Goal: Navigation & Orientation: Understand site structure

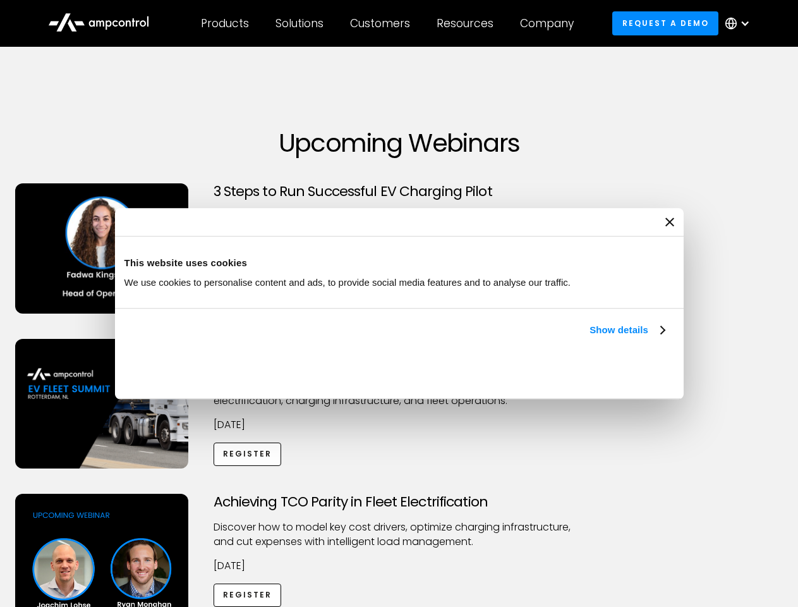
click at [590, 337] on link "Show details" at bounding box center [627, 329] width 75 height 15
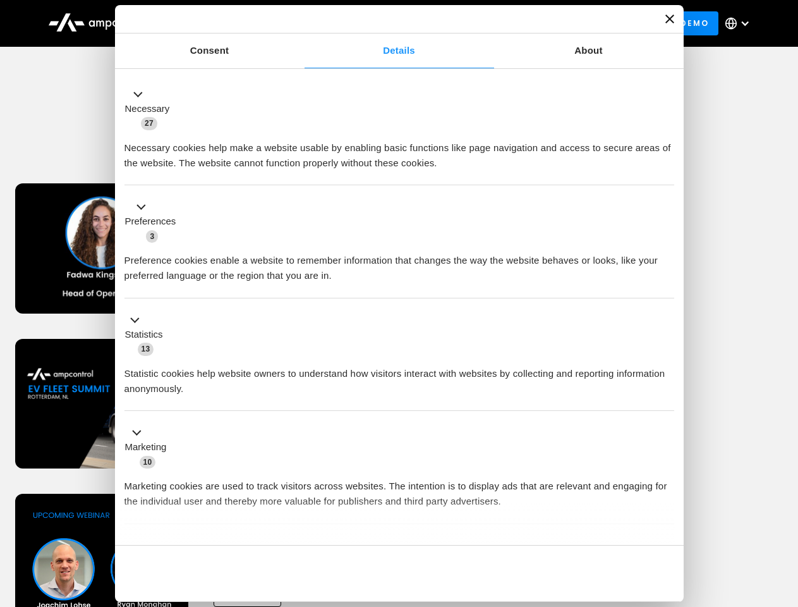
click at [666, 523] on ul "Necessary 27 Necessary cookies help make a website usable by enabling basic fun…" at bounding box center [399, 333] width 562 height 521
click at [784, 509] on div "Achieving TCO Parity in Fleet Electrification Discover how to model key cost dr…" at bounding box center [400, 593] width 794 height 198
click at [389, 23] on div "Customers" at bounding box center [380, 23] width 60 height 14
click at [224, 23] on div "Products" at bounding box center [225, 23] width 48 height 14
click at [300, 23] on div "Solutions" at bounding box center [300, 23] width 48 height 14
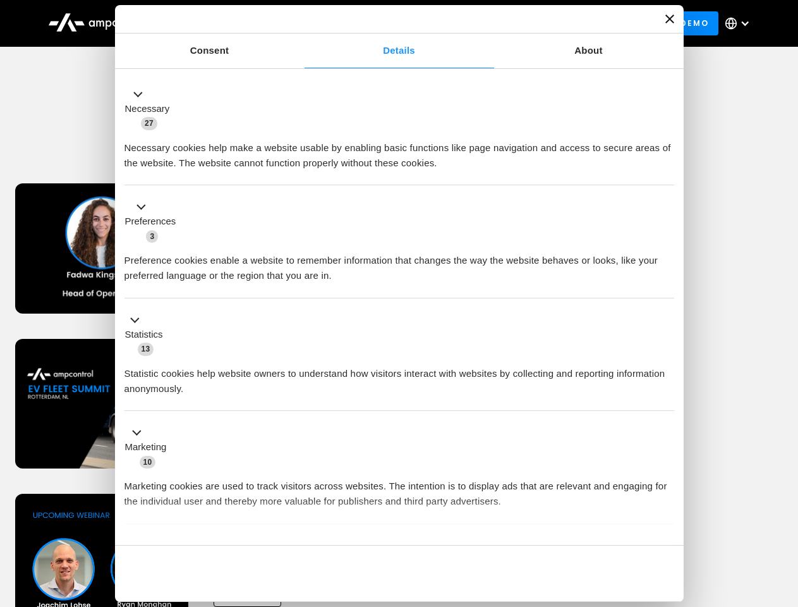
click at [382, 23] on div "Customers" at bounding box center [380, 23] width 60 height 14
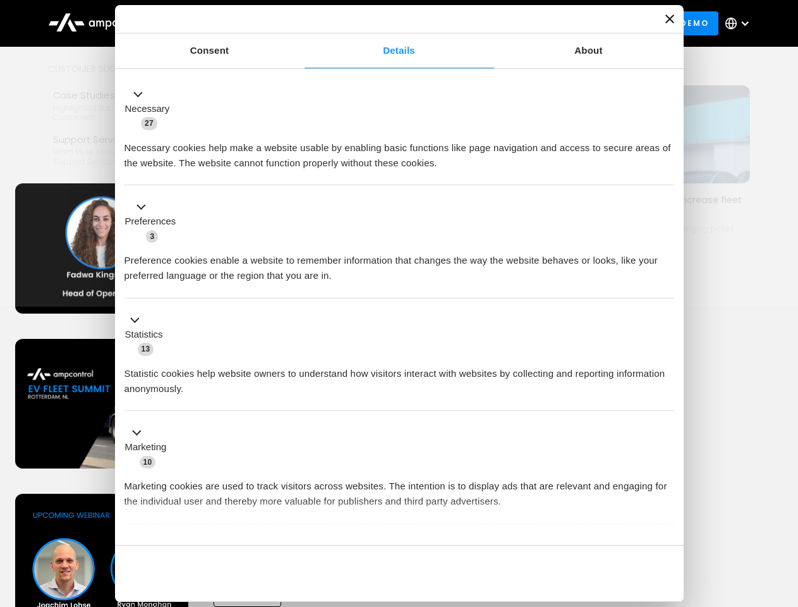
click at [468, 23] on div "Resources" at bounding box center [465, 23] width 57 height 14
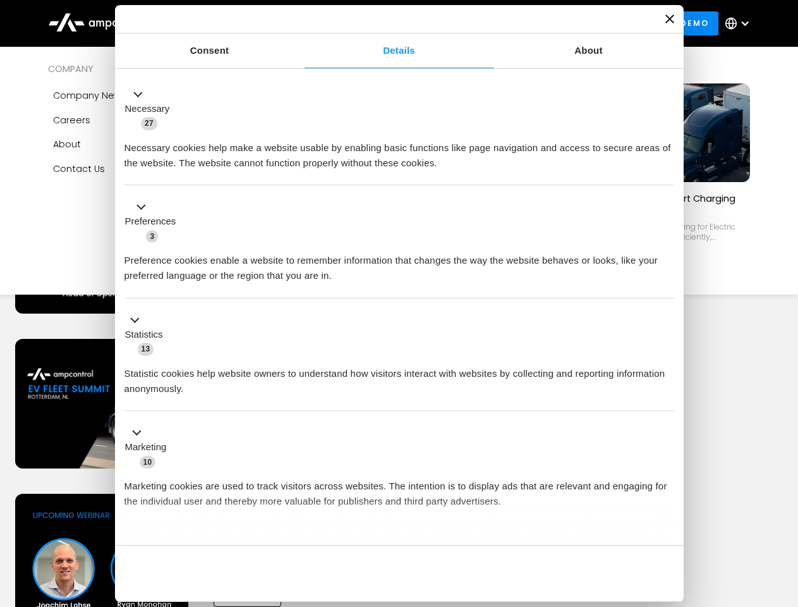
click at [551, 23] on div "Company" at bounding box center [547, 23] width 54 height 14
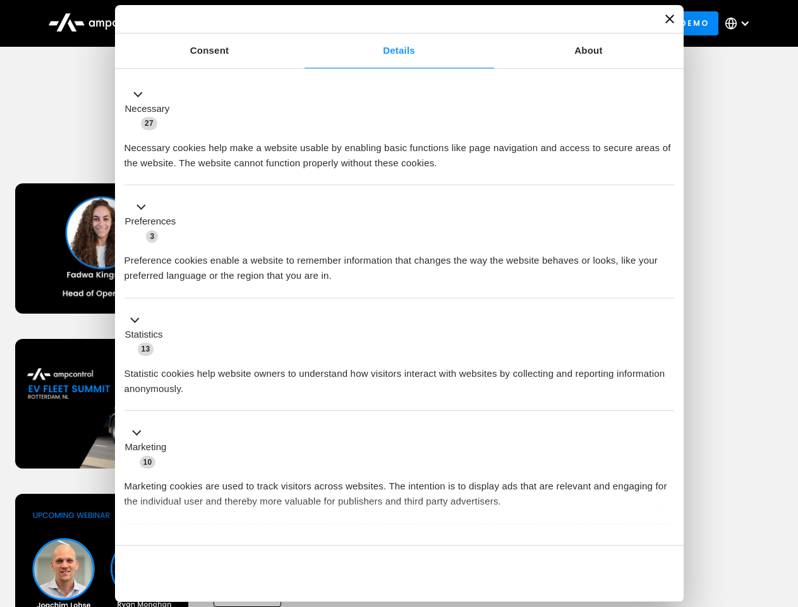
click at [741, 23] on div at bounding box center [745, 23] width 10 height 10
